Goal: Task Accomplishment & Management: Use online tool/utility

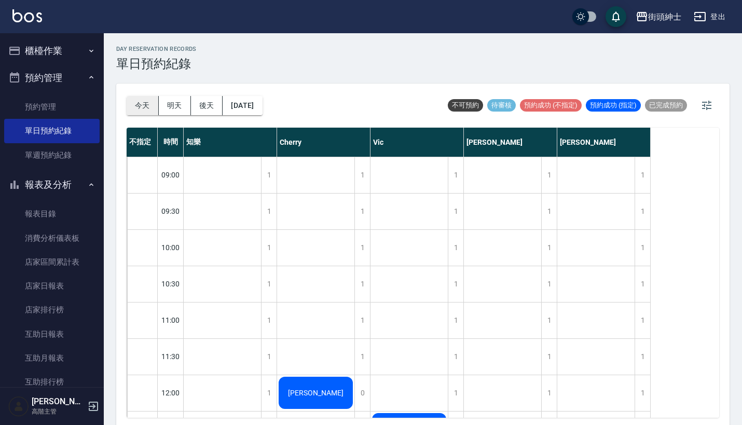
scroll to position [-1, 0]
click at [142, 104] on button "今天" at bounding box center [143, 105] width 32 height 19
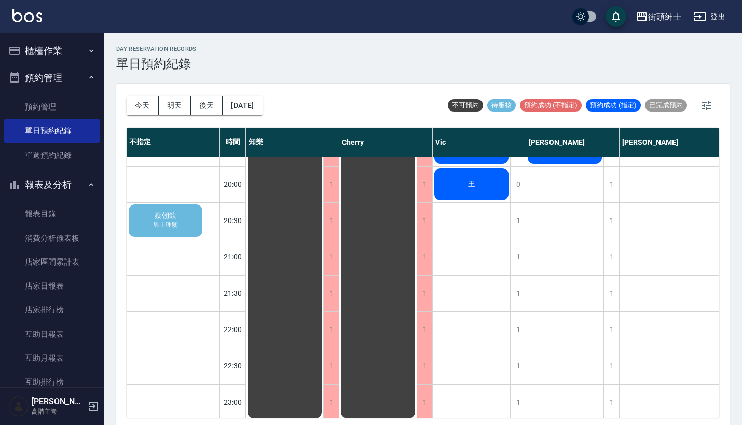
scroll to position [771, 0]
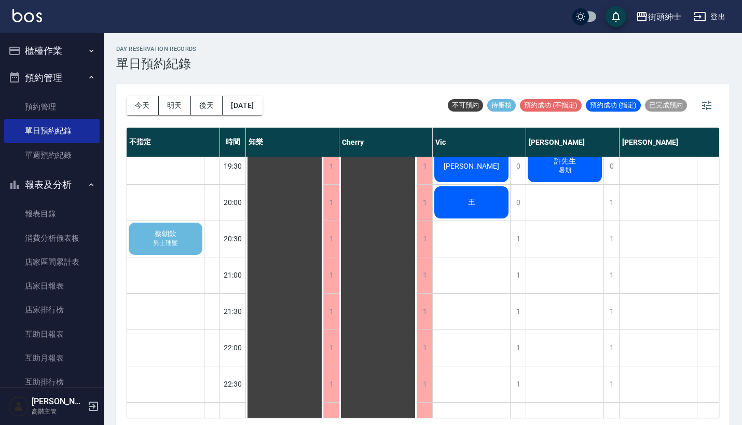
click at [155, 237] on span "蔡朝欽" at bounding box center [165, 233] width 26 height 9
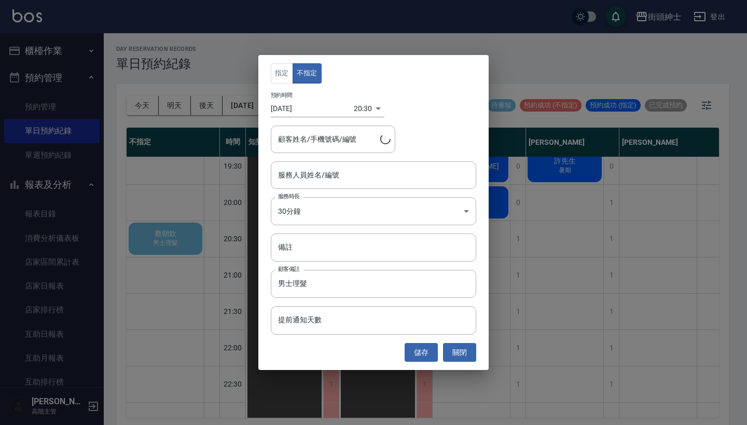
type input "蔡朝欽/0976888122"
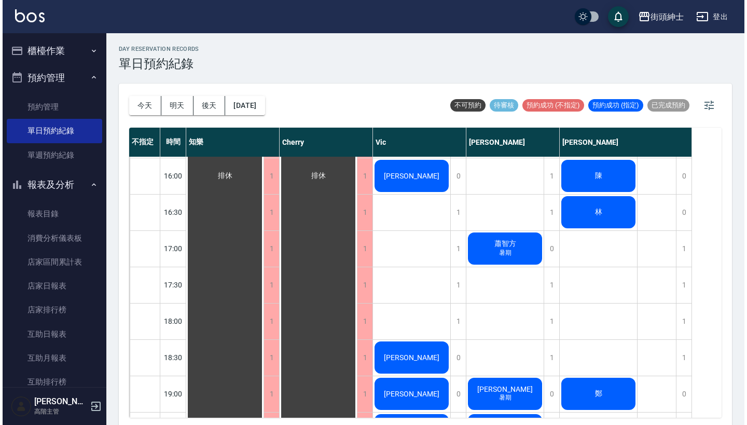
scroll to position [508, 0]
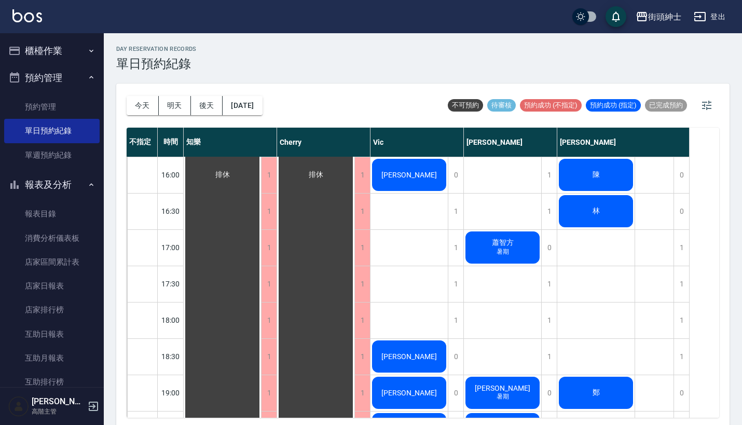
click at [261, 239] on div "蕭智方 暑期" at bounding box center [222, 175] width 77 height 1052
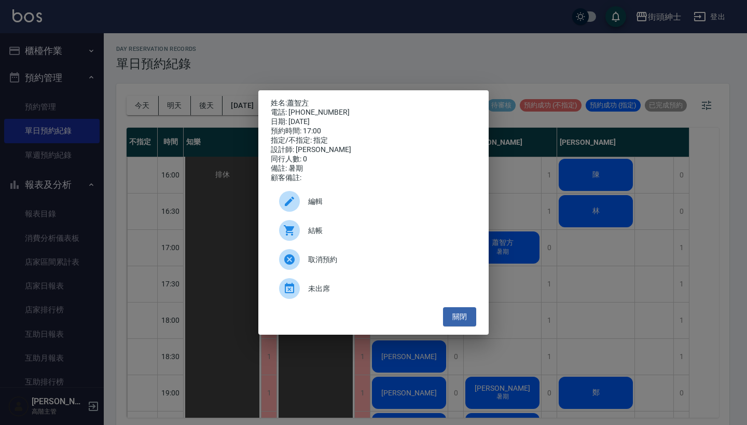
click at [358, 236] on span "結帳" at bounding box center [388, 230] width 160 height 11
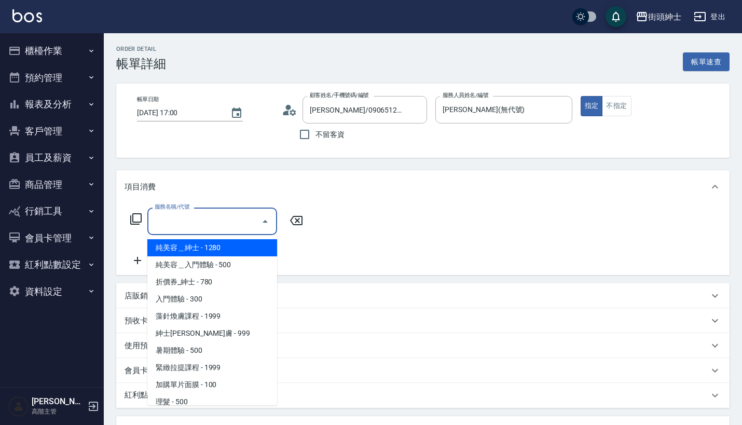
click at [217, 220] on input "服務名稱/代號" at bounding box center [204, 221] width 105 height 18
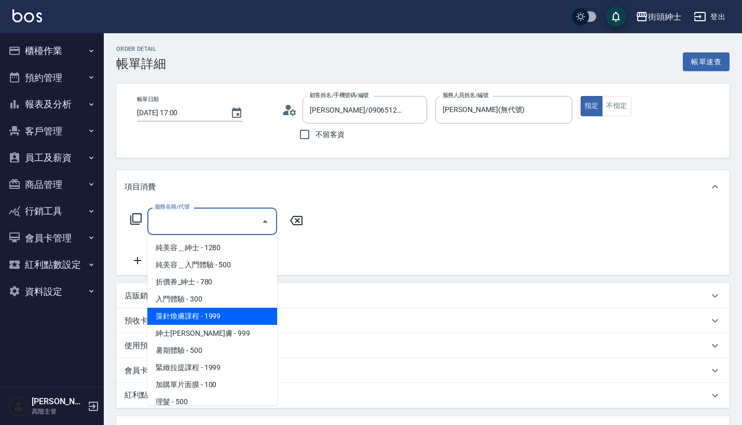
scroll to position [3, 0]
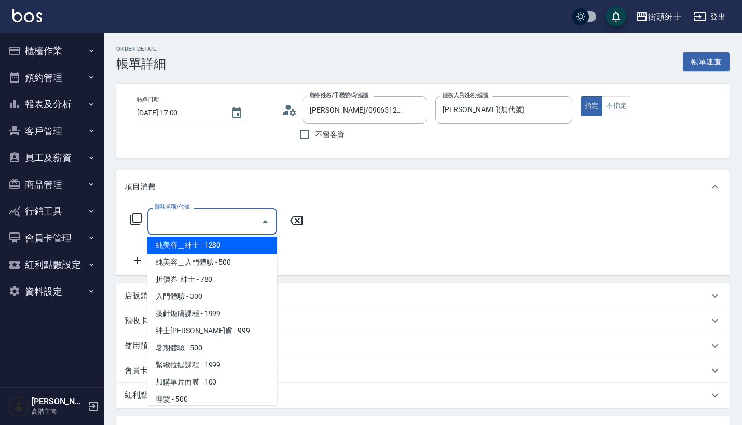
click at [235, 242] on span "純美容＿紳士 - 1280" at bounding box center [212, 244] width 130 height 17
type input "純美容＿紳士"
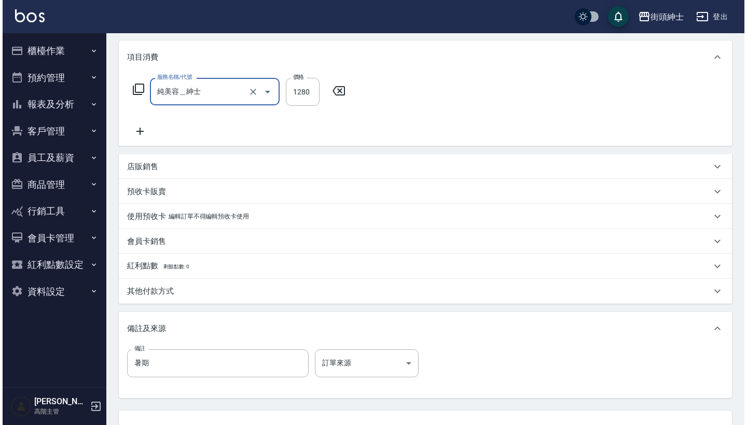
scroll to position [215, 0]
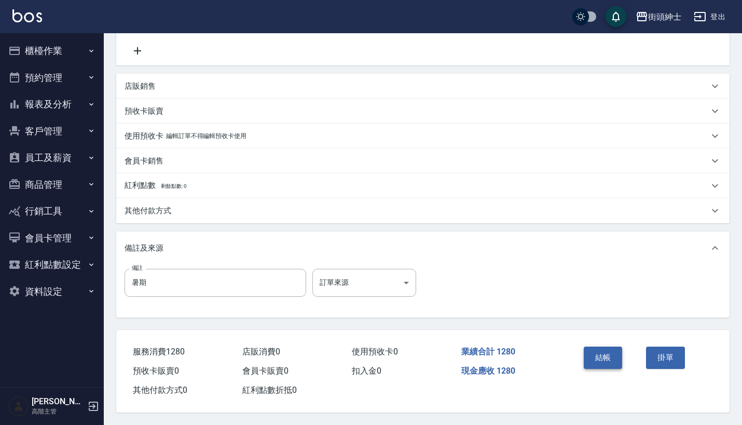
click at [609, 359] on button "結帳" at bounding box center [602, 357] width 39 height 22
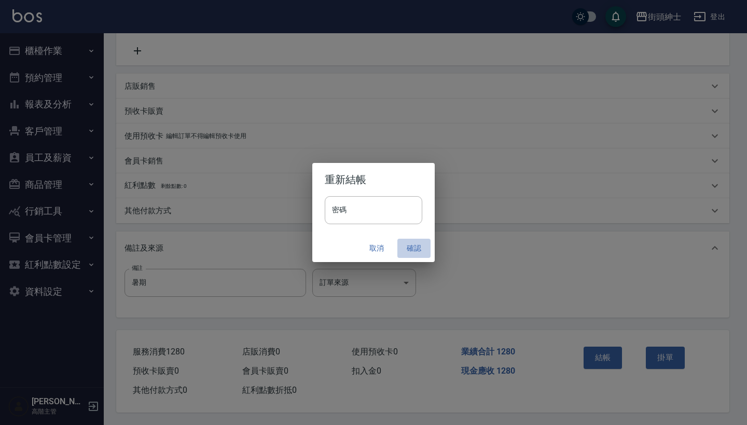
click at [415, 248] on button "確認" at bounding box center [413, 248] width 33 height 19
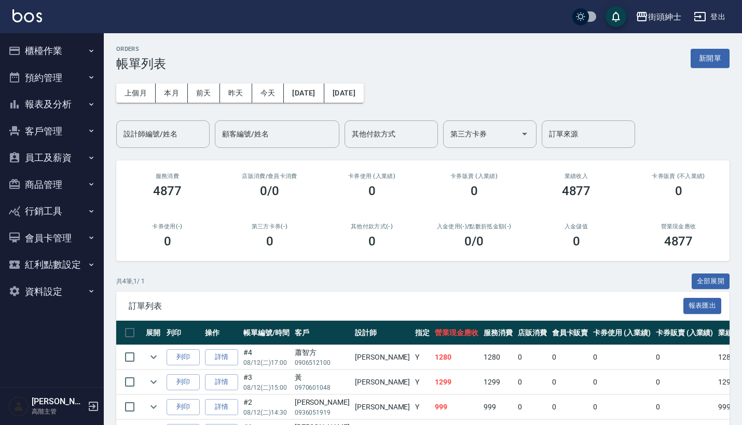
click at [65, 84] on button "預約管理" at bounding box center [51, 77] width 95 height 27
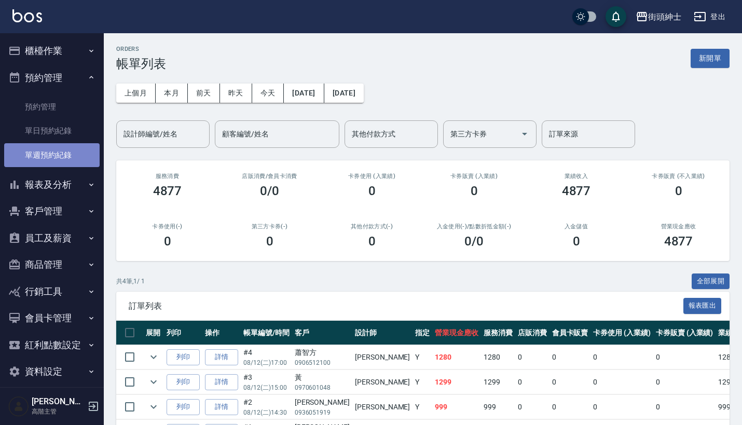
click at [69, 143] on link "單週預約紀錄" at bounding box center [51, 155] width 95 height 24
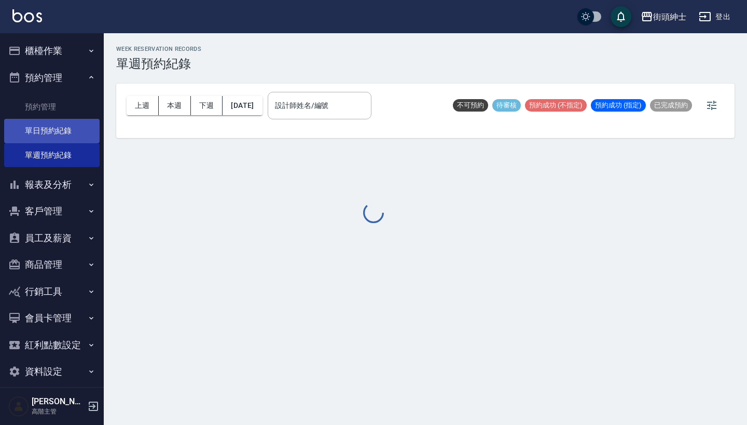
click at [67, 130] on link "單日預約紀錄" at bounding box center [51, 131] width 95 height 24
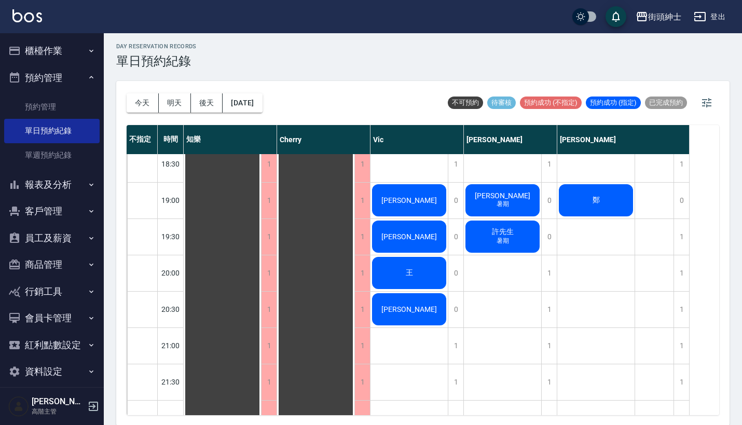
scroll to position [694, 0]
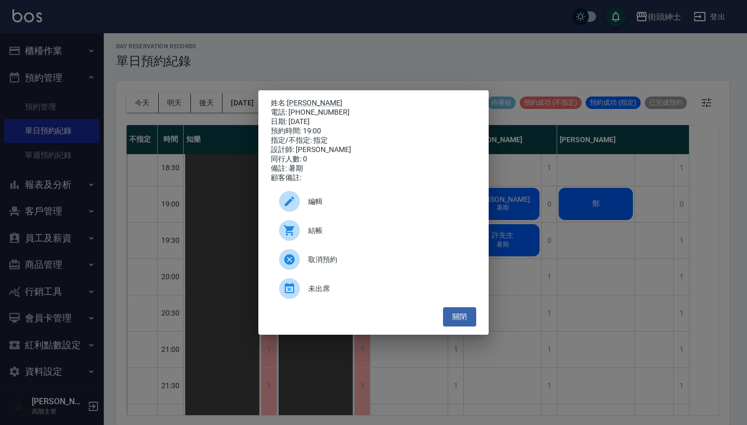
click at [470, 63] on div "姓名: [PERSON_NAME] 電話: [PHONE_NUMBER] 日期: [DATE] 預約時間: 19:00 指定/不指定: 指定 設計師: [PE…" at bounding box center [373, 212] width 747 height 425
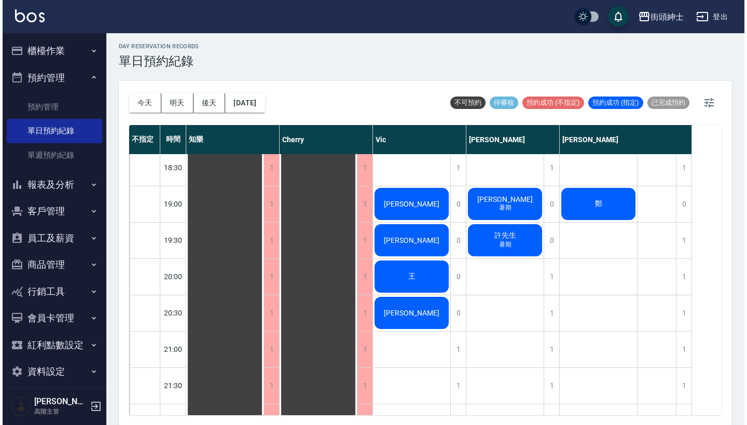
scroll to position [696, 0]
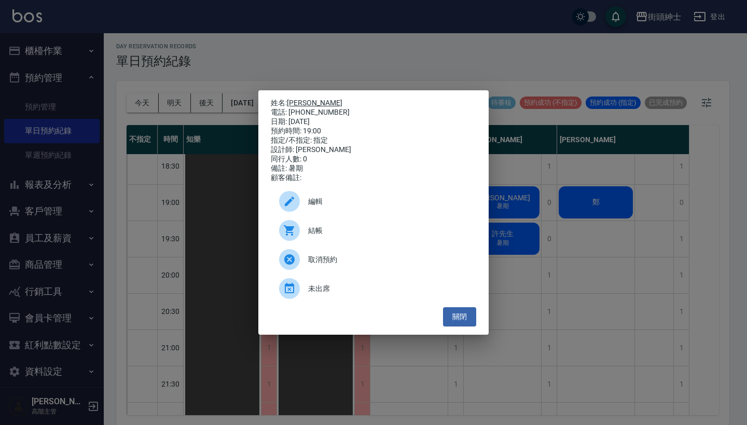
click at [294, 99] on link "[PERSON_NAME]" at bounding box center [314, 103] width 55 height 8
